Goal: Task Accomplishment & Management: Use online tool/utility

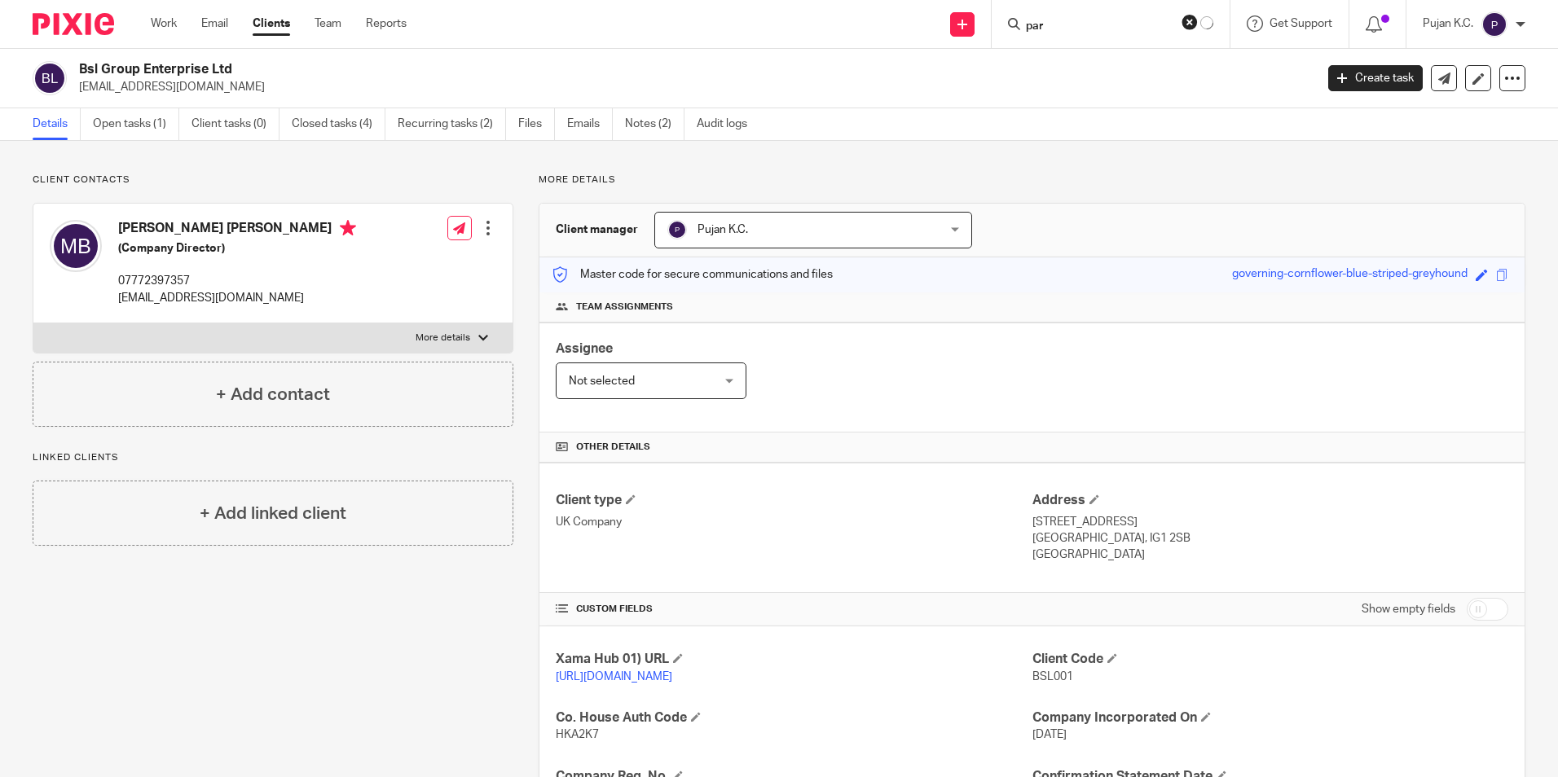
scroll to position [275, 0]
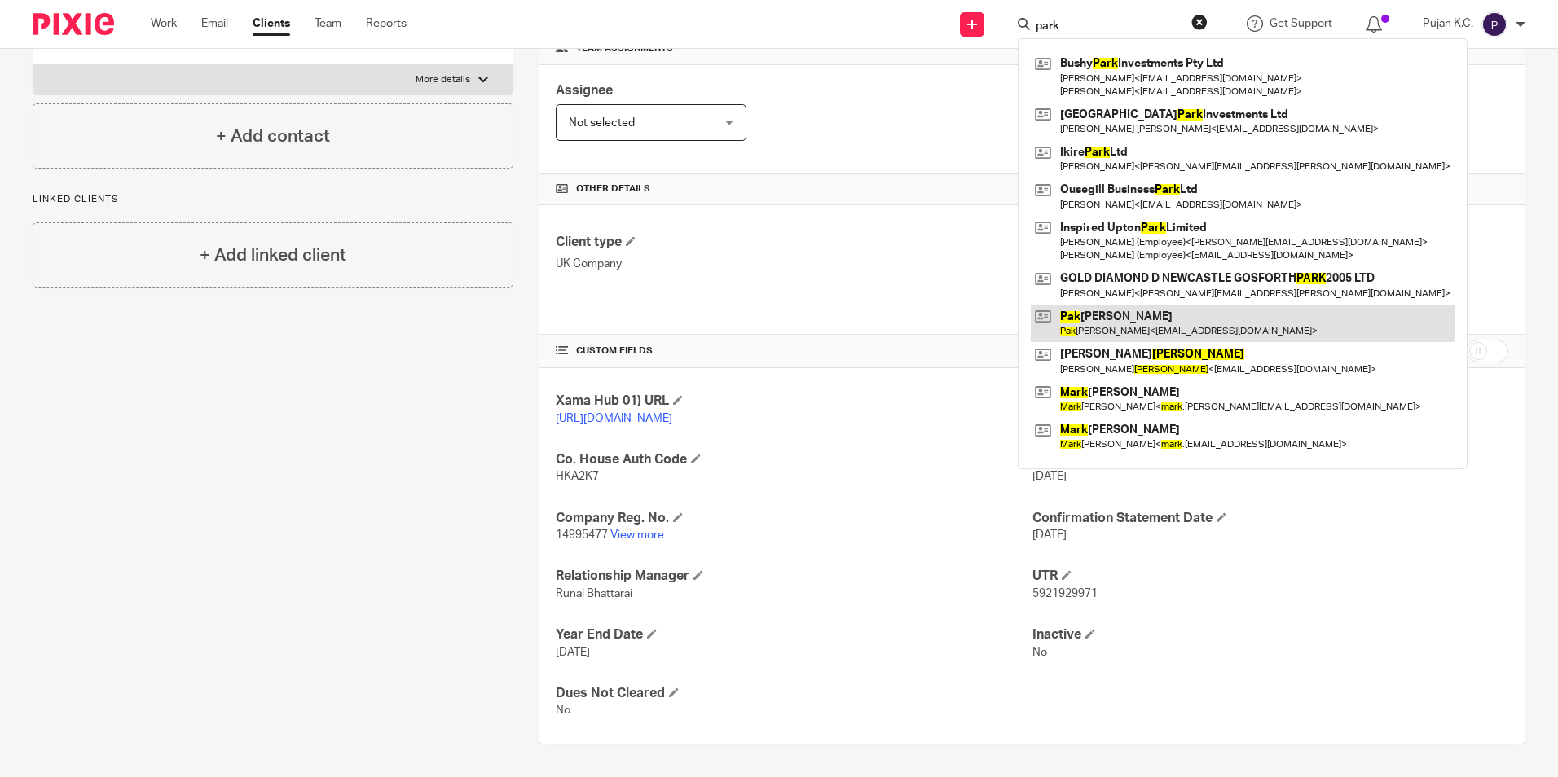
type input "park"
click at [1128, 319] on link at bounding box center [1243, 323] width 424 height 37
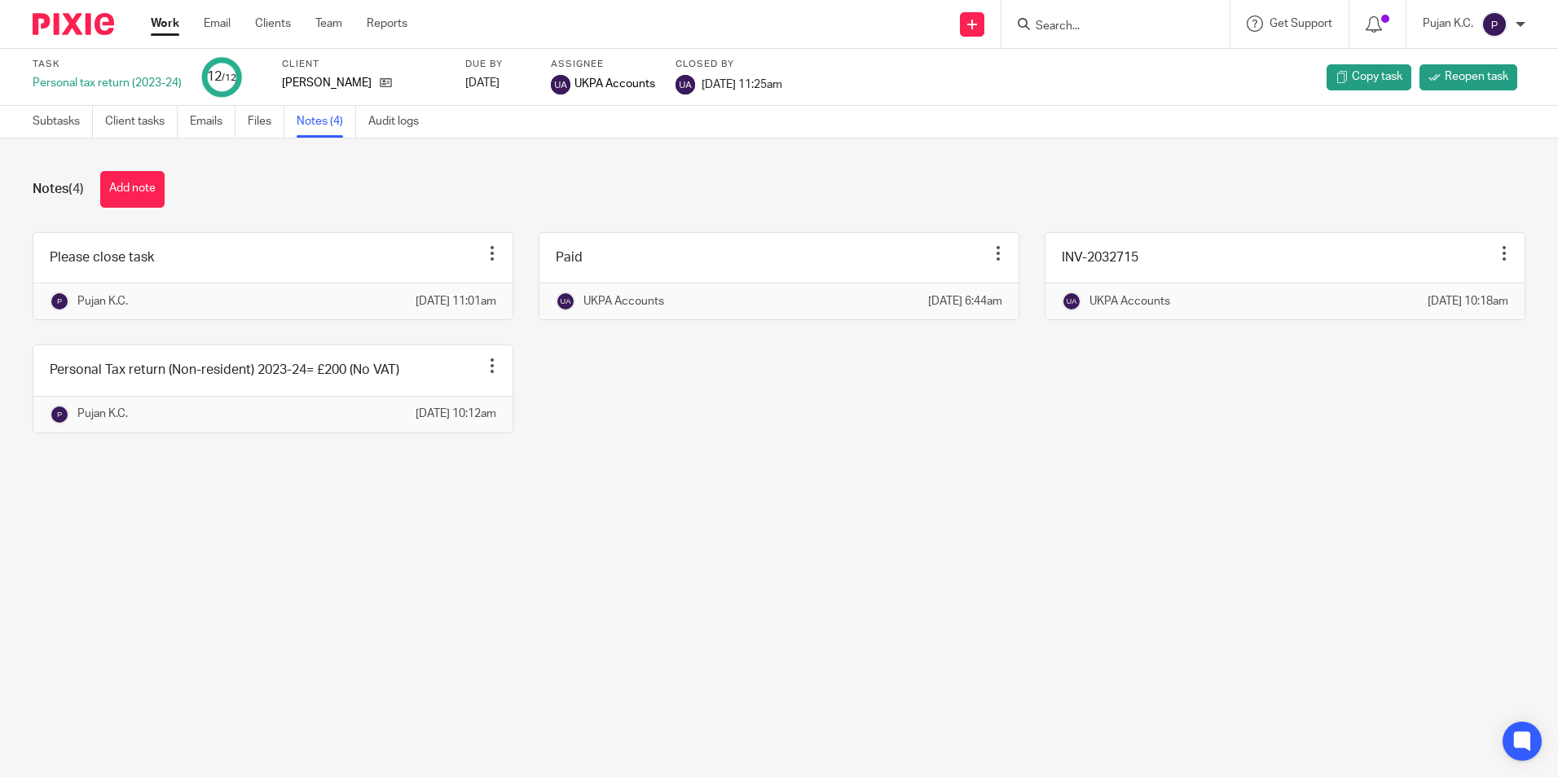
click at [87, 20] on img at bounding box center [73, 24] width 81 height 22
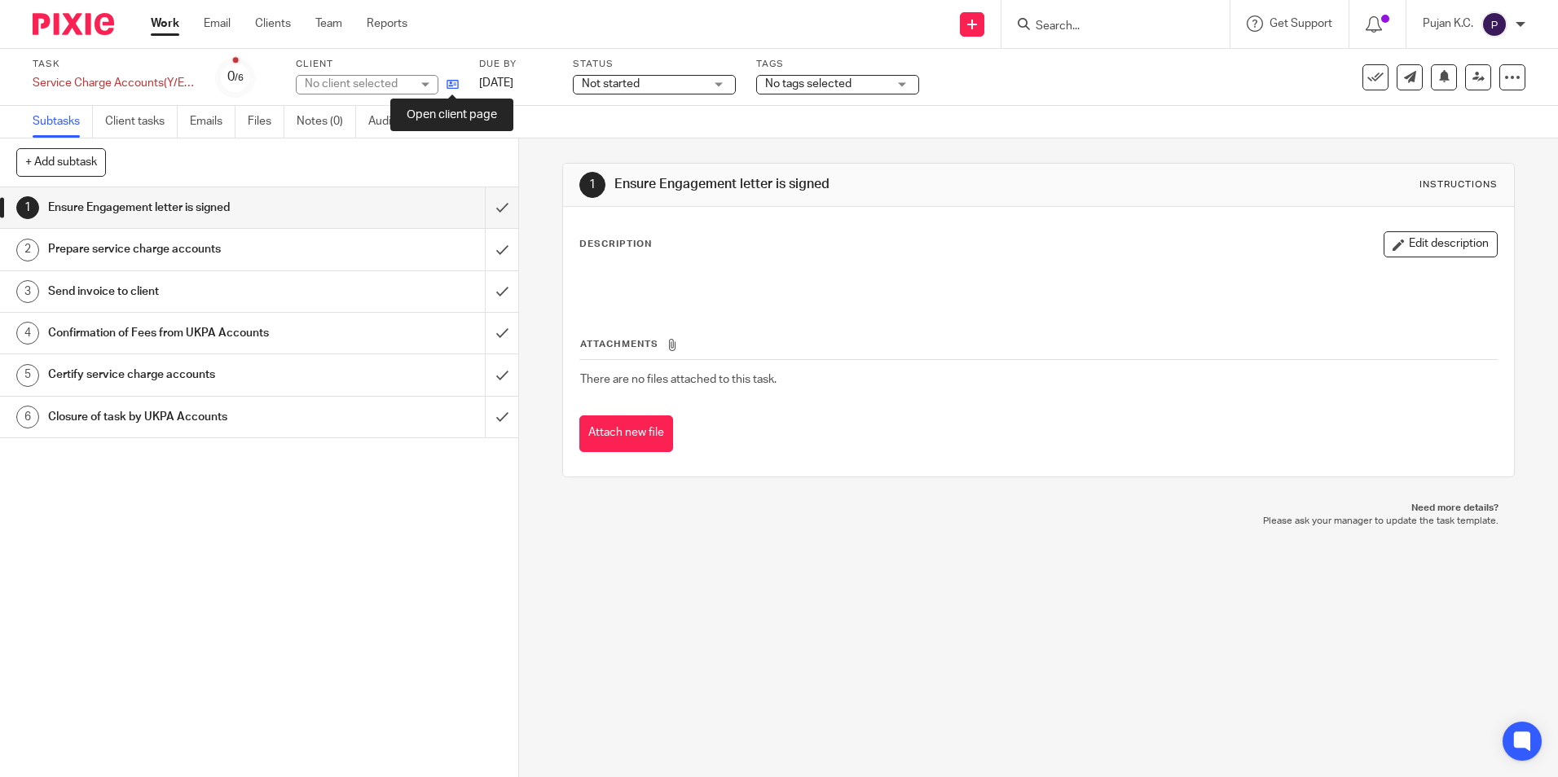
click at [456, 87] on icon at bounding box center [452, 84] width 12 height 12
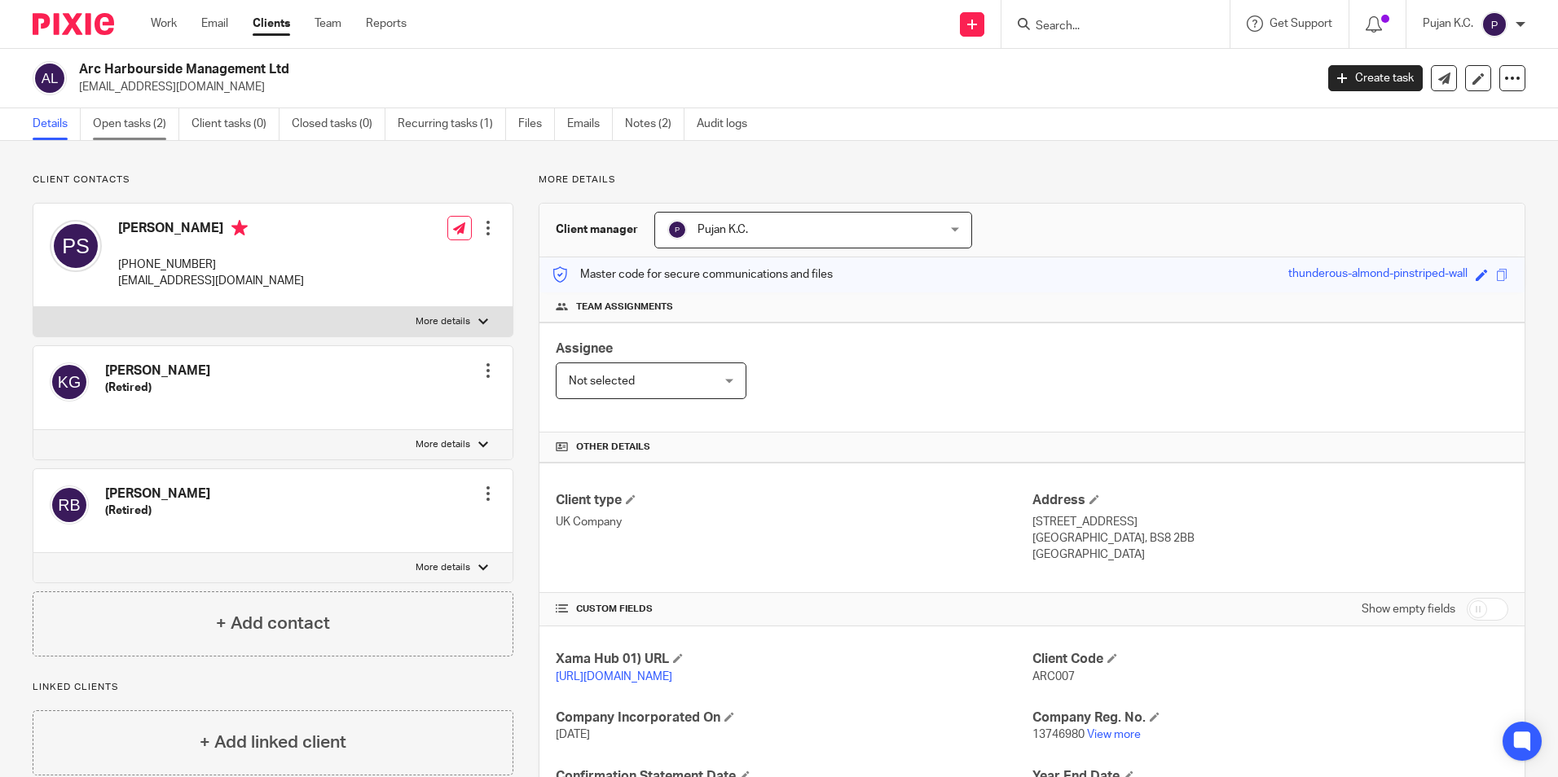
click at [156, 128] on link "Open tasks (2)" at bounding box center [136, 124] width 86 height 32
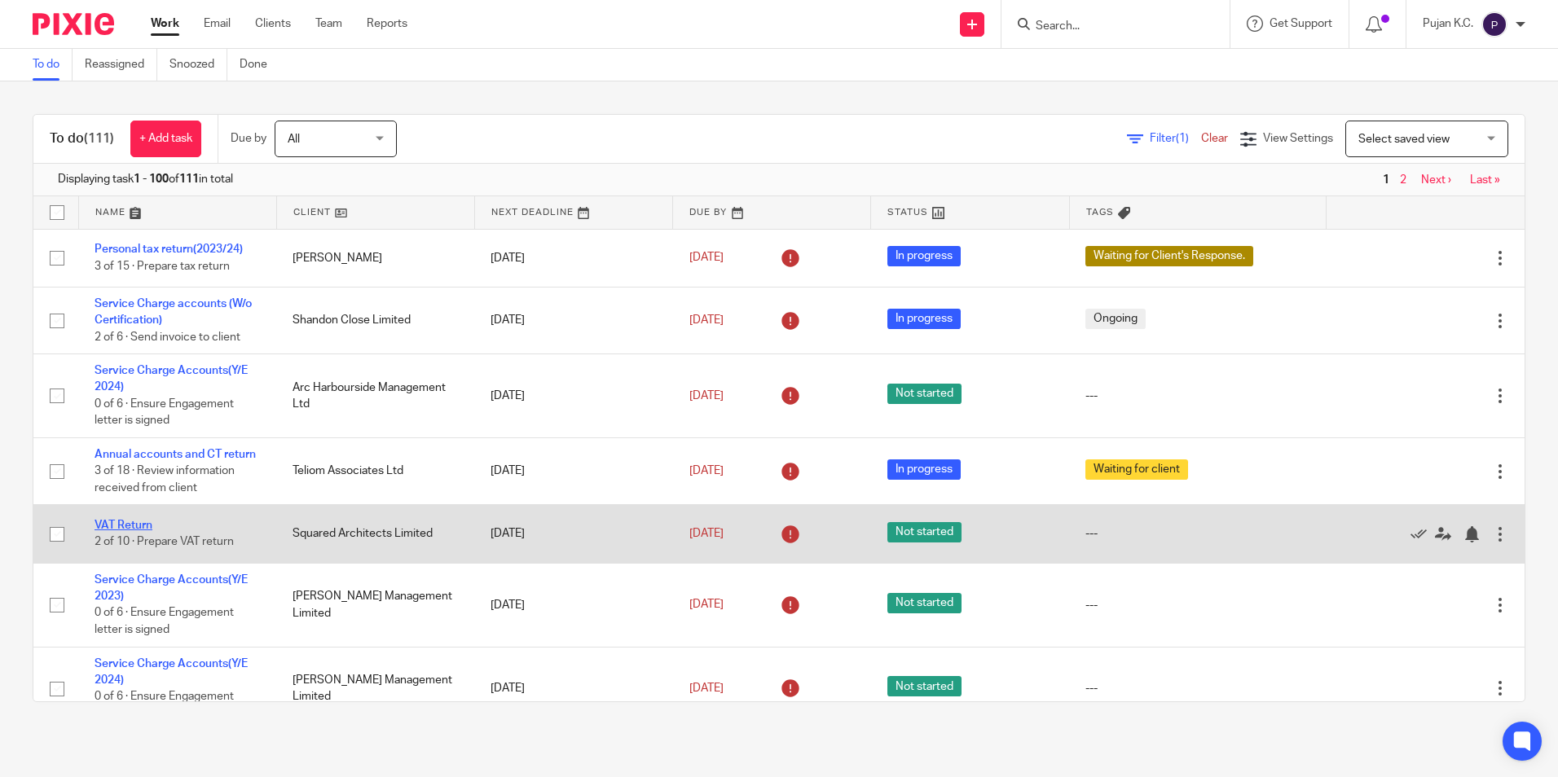
click at [143, 531] on link "VAT Return" at bounding box center [124, 525] width 58 height 11
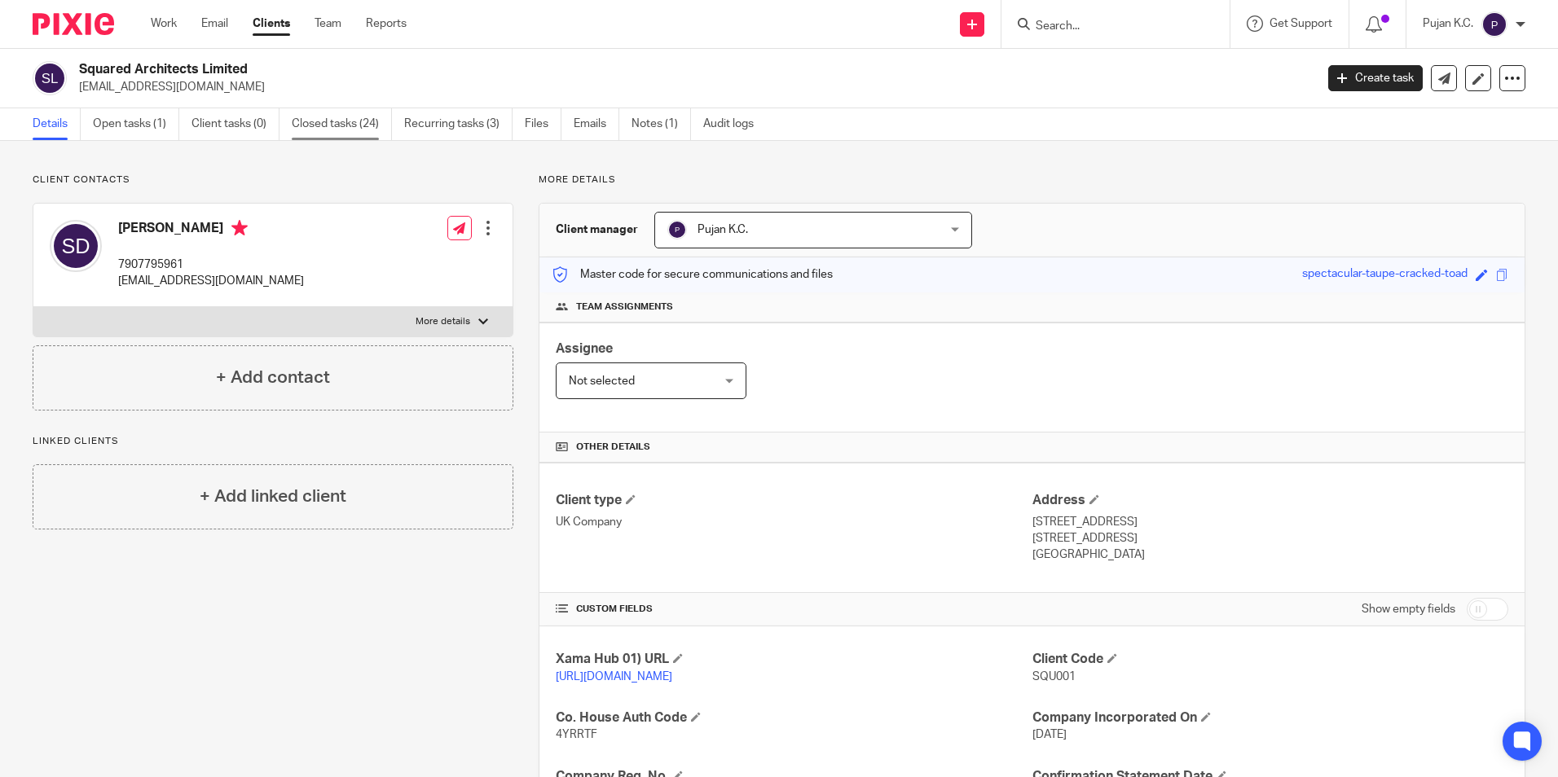
click at [350, 126] on link "Closed tasks (24)" at bounding box center [342, 124] width 100 height 32
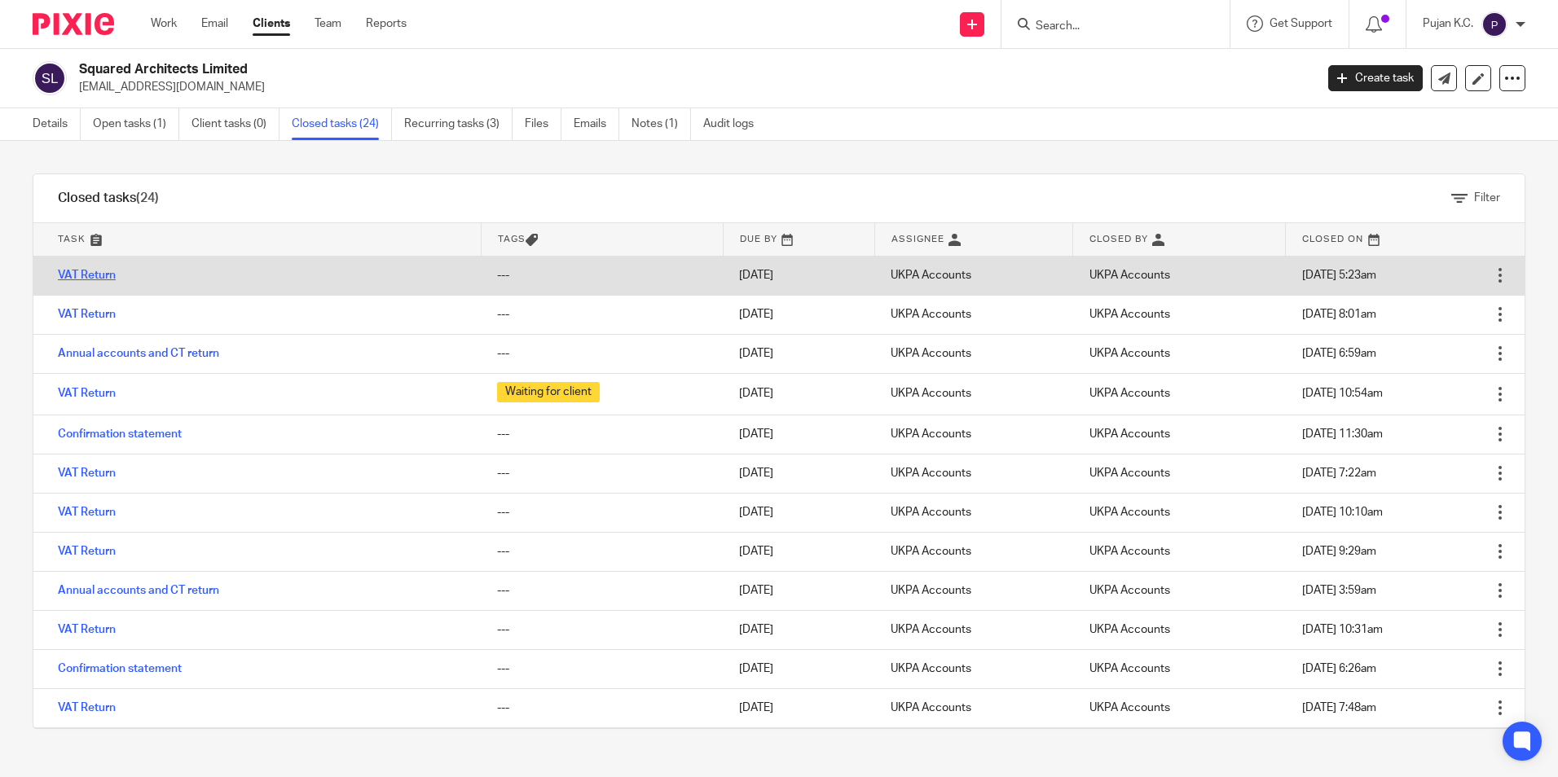
click at [96, 274] on link "VAT Return" at bounding box center [87, 275] width 58 height 11
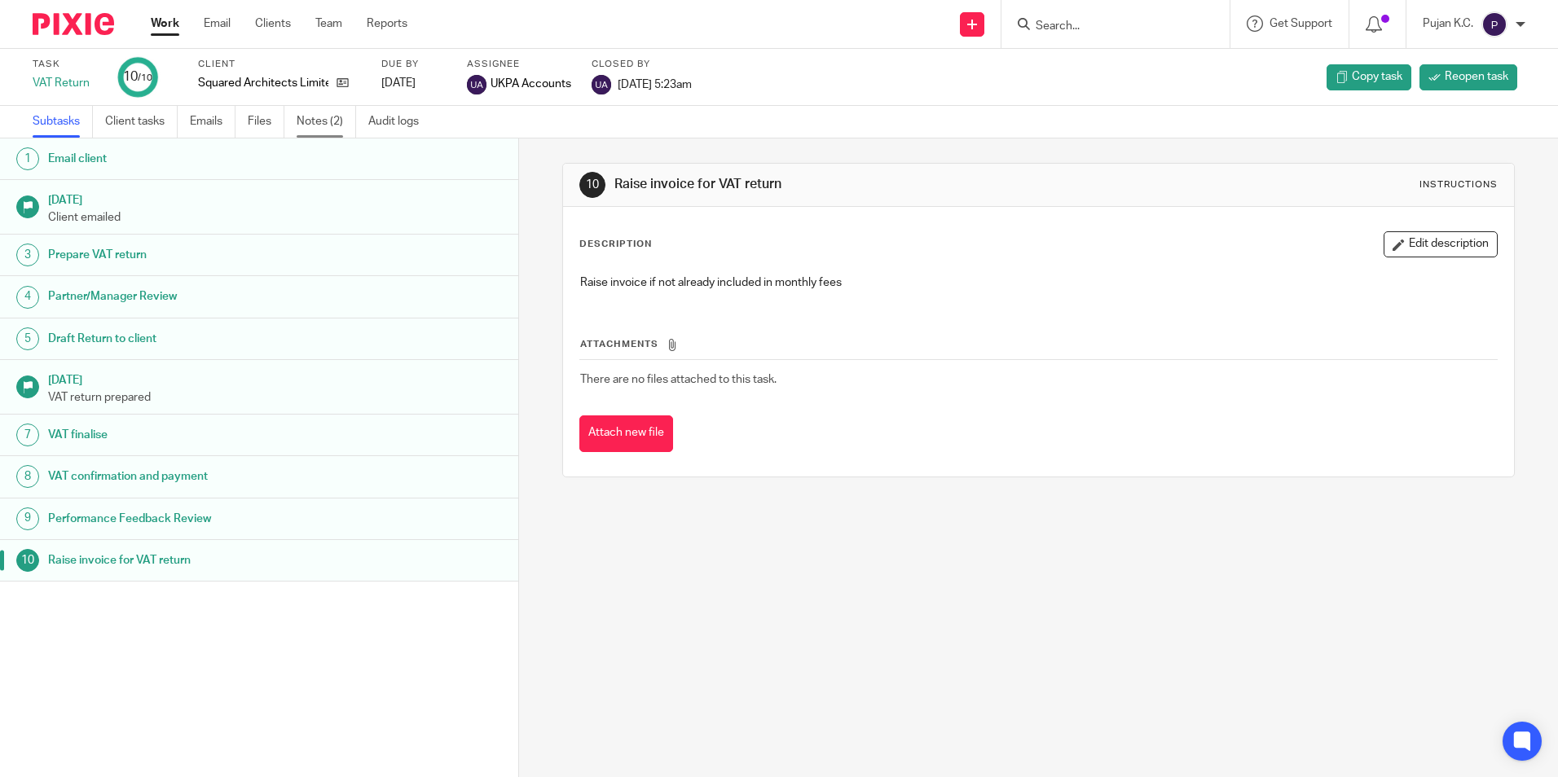
click at [341, 123] on link "Notes (2)" at bounding box center [326, 122] width 59 height 32
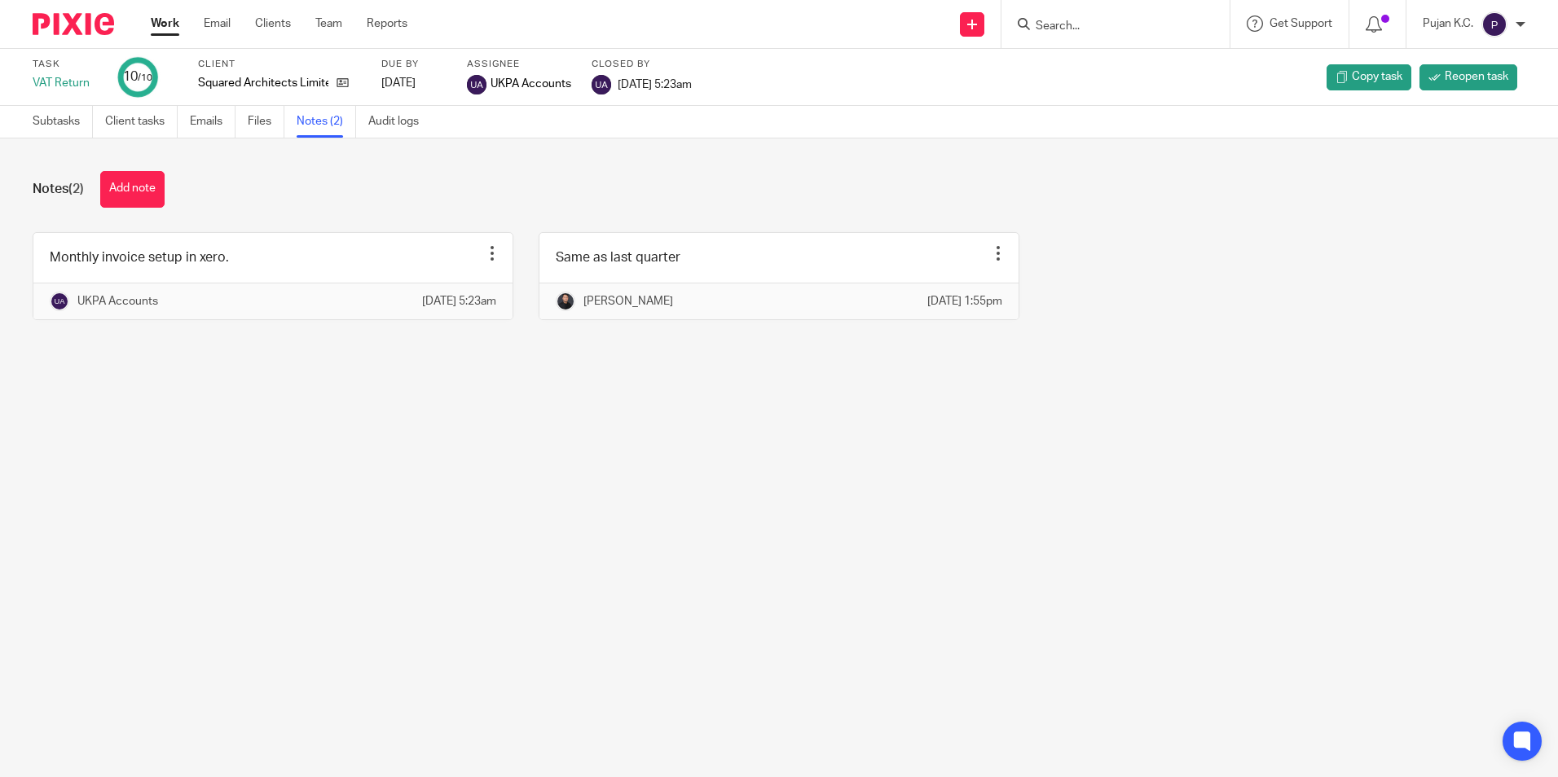
click at [553, 620] on main "Task VAT Return 10 /10 Client Squared Architects Limited Due by [DATE] Assignee…" at bounding box center [779, 388] width 1558 height 777
